Goal: Task Accomplishment & Management: Use online tool/utility

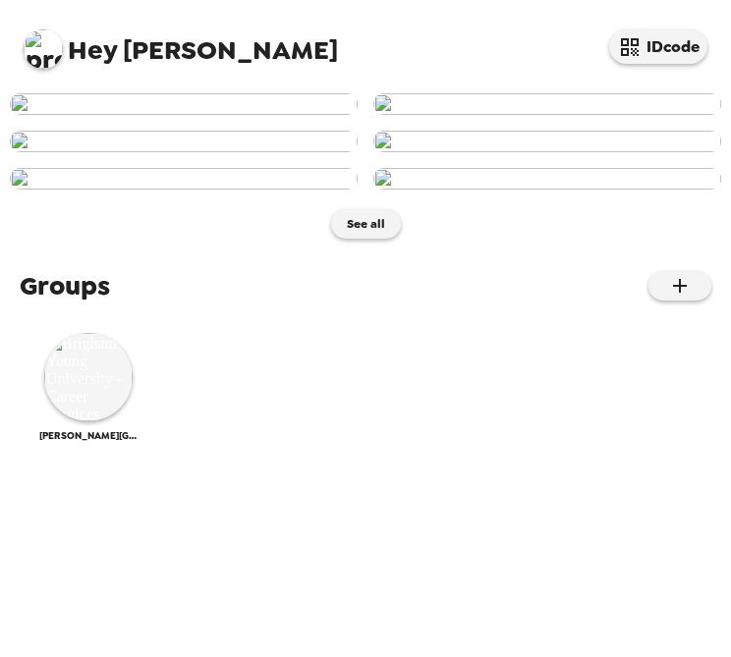
scroll to position [1065, 0]
click at [95, 421] on img at bounding box center [88, 377] width 88 height 88
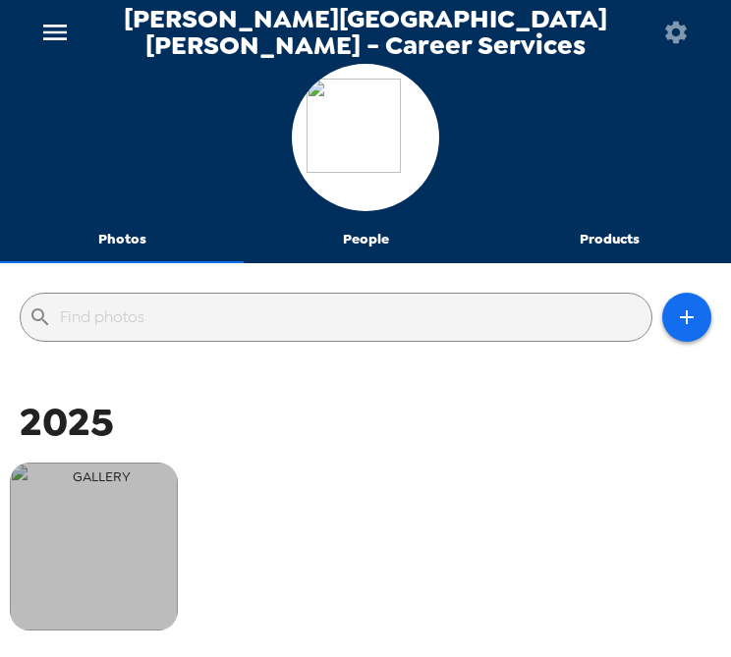
click at [108, 550] on img "button" at bounding box center [94, 547] width 168 height 168
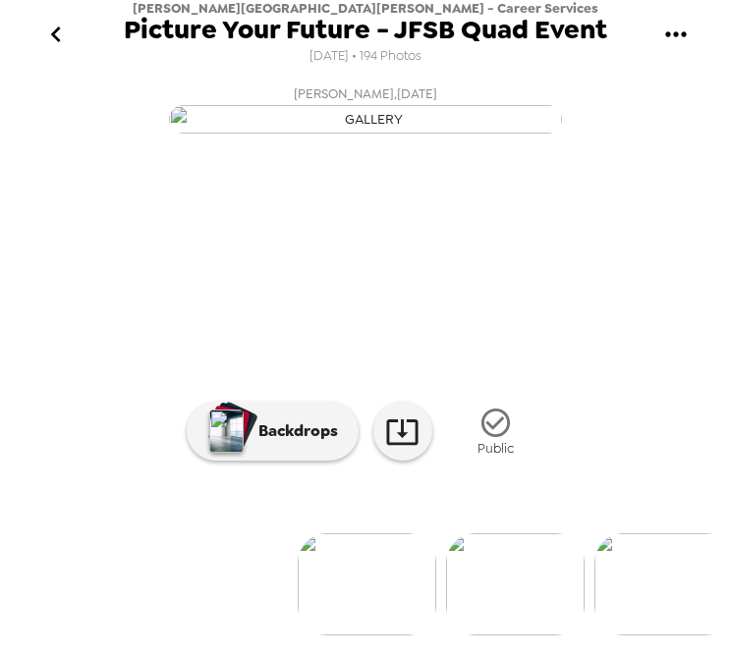
drag, startPoint x: 370, startPoint y: 57, endPoint x: 444, endPoint y: 52, distance: 73.8
click at [444, 54] on div "[PERSON_NAME] [PERSON_NAME] University - Career Services Picture Your Future - …" at bounding box center [365, 34] width 483 height 69
click at [444, 55] on div "[PERSON_NAME] [PERSON_NAME] University - Career Services Picture Your Future - …" at bounding box center [365, 34] width 483 height 69
